Goal: Go to known website: Access a specific website the user already knows

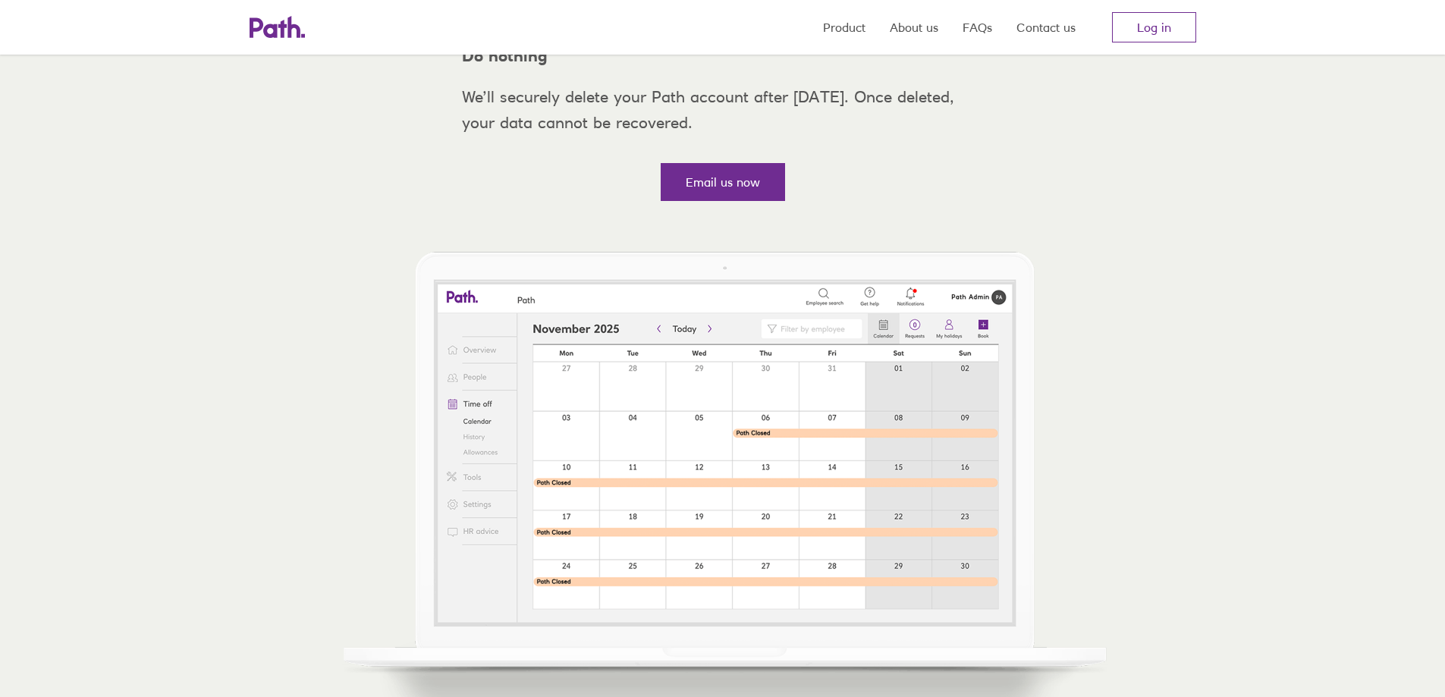
scroll to position [455, 0]
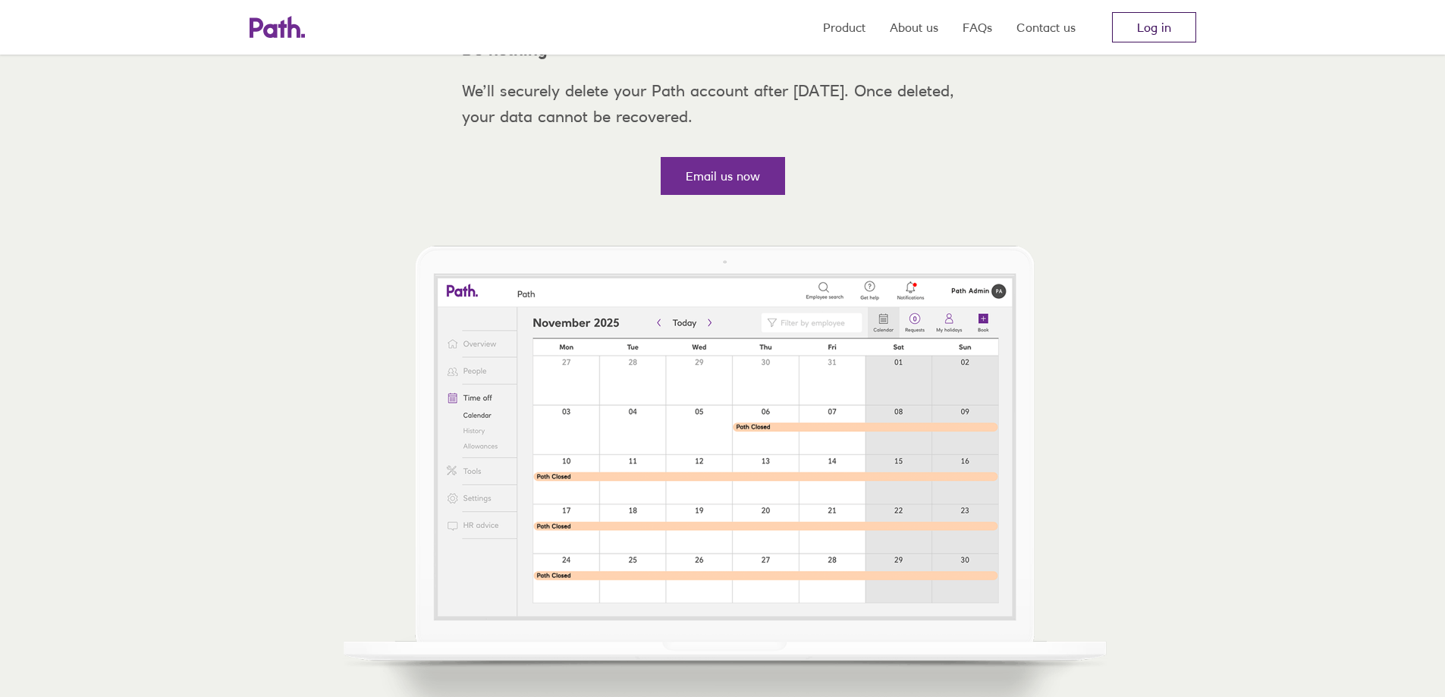
click at [1180, 23] on link "Log in" at bounding box center [1154, 27] width 84 height 30
